Goal: Information Seeking & Learning: Learn about a topic

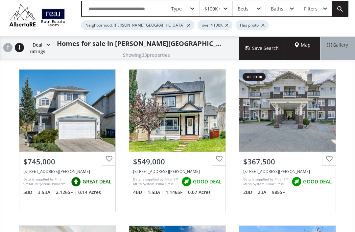
scroll to position [10, 0]
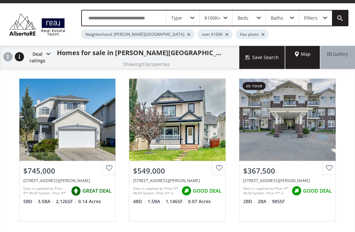
click at [355, 163] on html "[PHONE_NUMBER] [EMAIL_ADDRESS][DOMAIN_NAME] Home Search Search By Map Advanced …" at bounding box center [177, 106] width 355 height 232
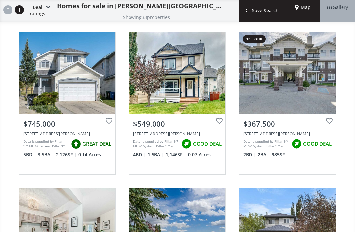
scroll to position [57, 0]
click at [78, 73] on div "View Photos & Details" at bounding box center [67, 73] width 96 height 82
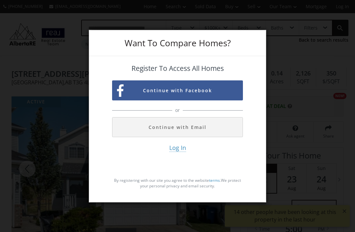
click at [230, 135] on button "Continue with Email" at bounding box center [177, 127] width 131 height 20
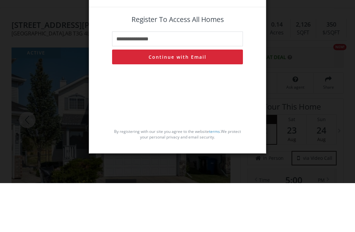
type input "**********"
click at [201, 99] on button "Continue with Email" at bounding box center [177, 106] width 131 height 15
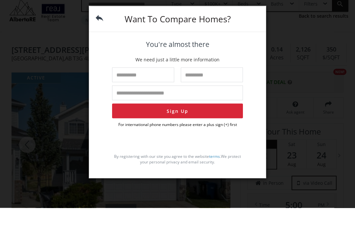
click at [93, 30] on div "Want To Compare Homes?" at bounding box center [177, 43] width 177 height 26
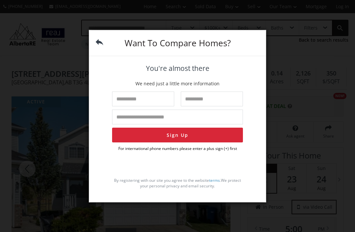
click at [100, 47] on div "Want To Compare Homes?" at bounding box center [177, 43] width 177 height 26
click at [101, 56] on div "Want To Compare Homes?" at bounding box center [177, 43] width 177 height 26
click at [102, 46] on img at bounding box center [100, 42] width 8 height 8
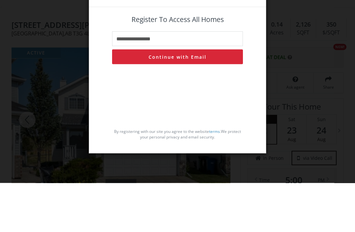
click at [209, 99] on button "Continue with Email" at bounding box center [177, 106] width 131 height 15
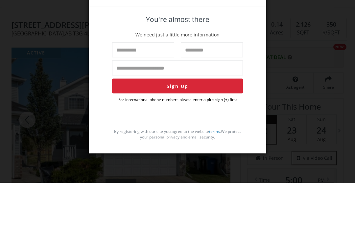
click at [107, 30] on div "Want To Compare Homes?" at bounding box center [177, 43] width 177 height 26
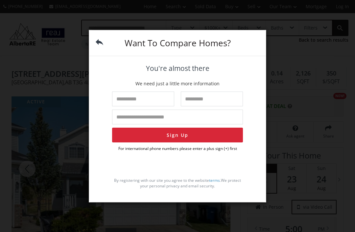
click at [101, 46] on img at bounding box center [100, 42] width 8 height 8
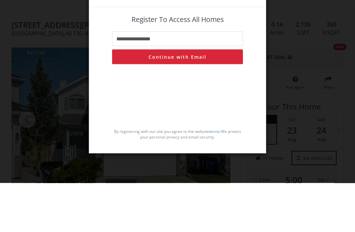
click at [99, 38] on img at bounding box center [100, 42] width 8 height 8
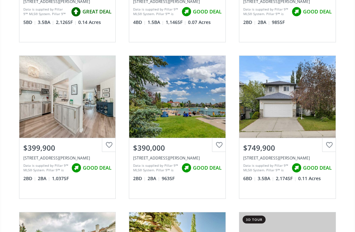
scroll to position [187, 0]
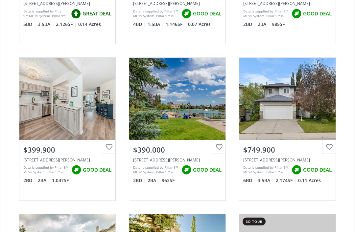
click at [303, 104] on div "View Photos & Details" at bounding box center [287, 99] width 96 height 82
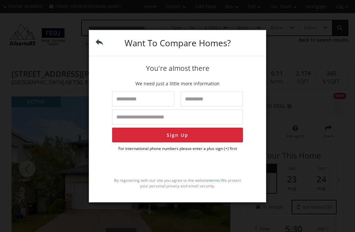
click at [93, 53] on div "Want To Compare Homes?" at bounding box center [177, 43] width 177 height 26
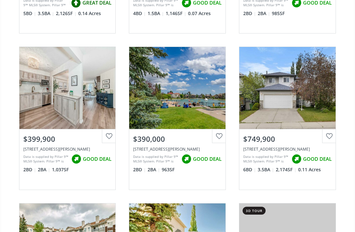
scroll to position [187, 0]
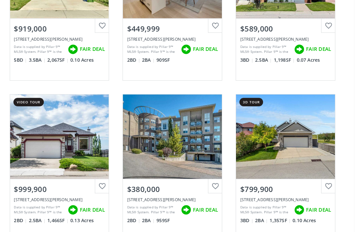
scroll to position [623, 0]
click at [155, 133] on div "View Photos & Details" at bounding box center [177, 133] width 96 height 82
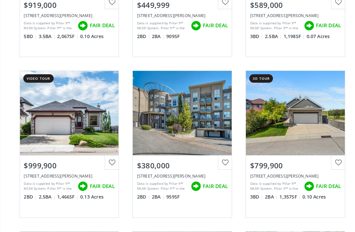
scroll to position [645, 0]
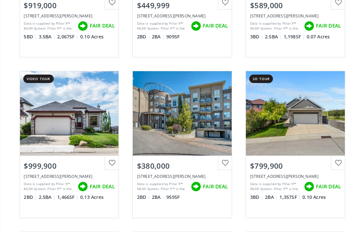
click at [292, 107] on div "View Photos & Details" at bounding box center [287, 110] width 47 height 7
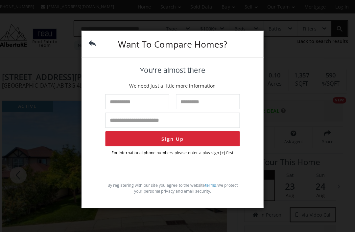
click at [96, 46] on img at bounding box center [100, 42] width 8 height 8
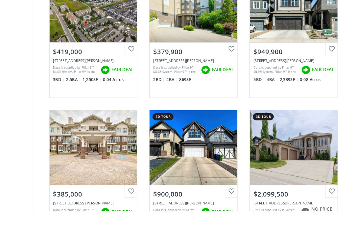
scroll to position [1105, 0]
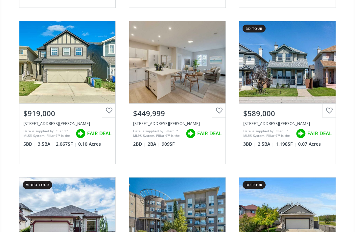
scroll to position [537, 0]
